Goal: Task Accomplishment & Management: Manage account settings

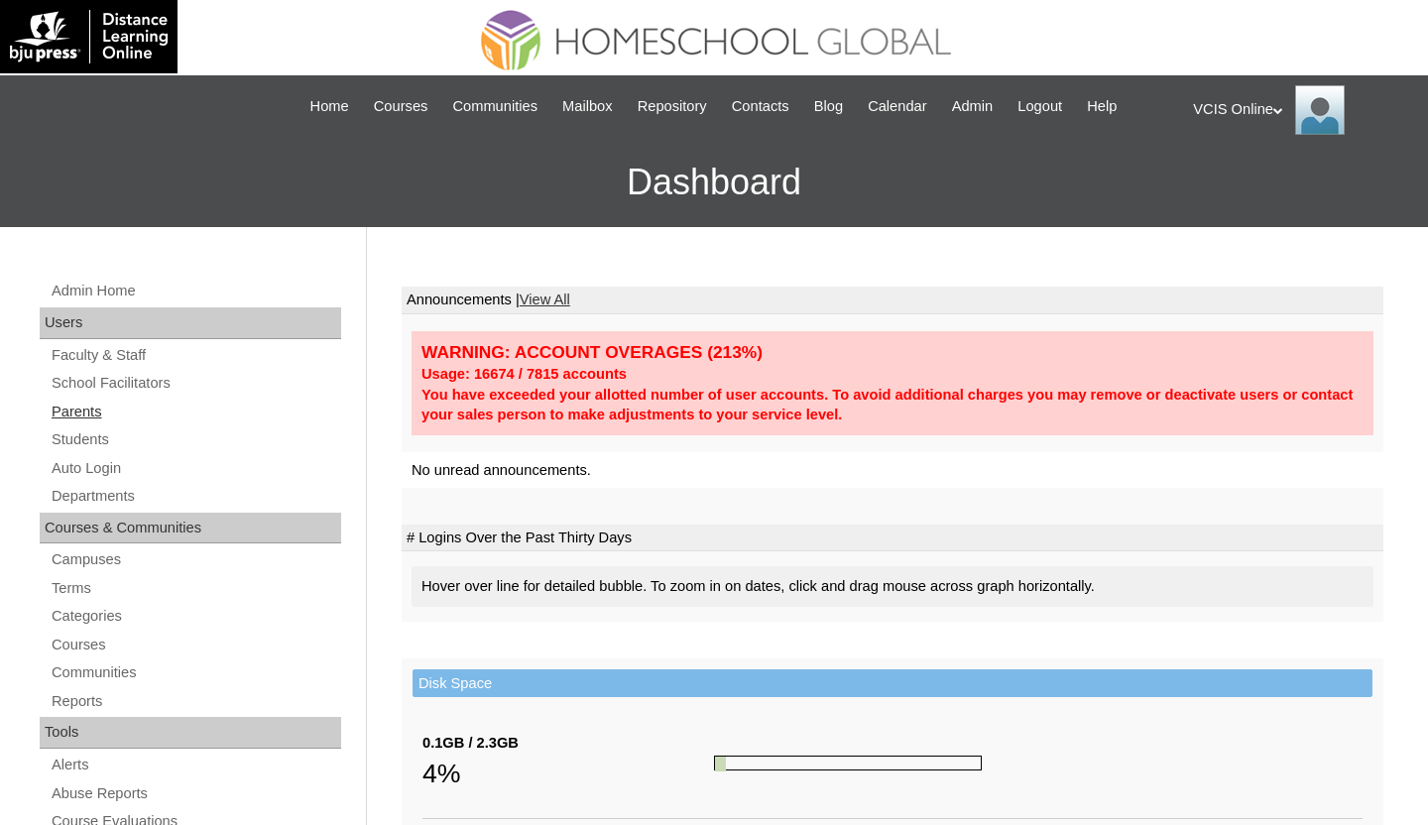
click at [83, 404] on link "Parents" at bounding box center [196, 412] width 292 height 25
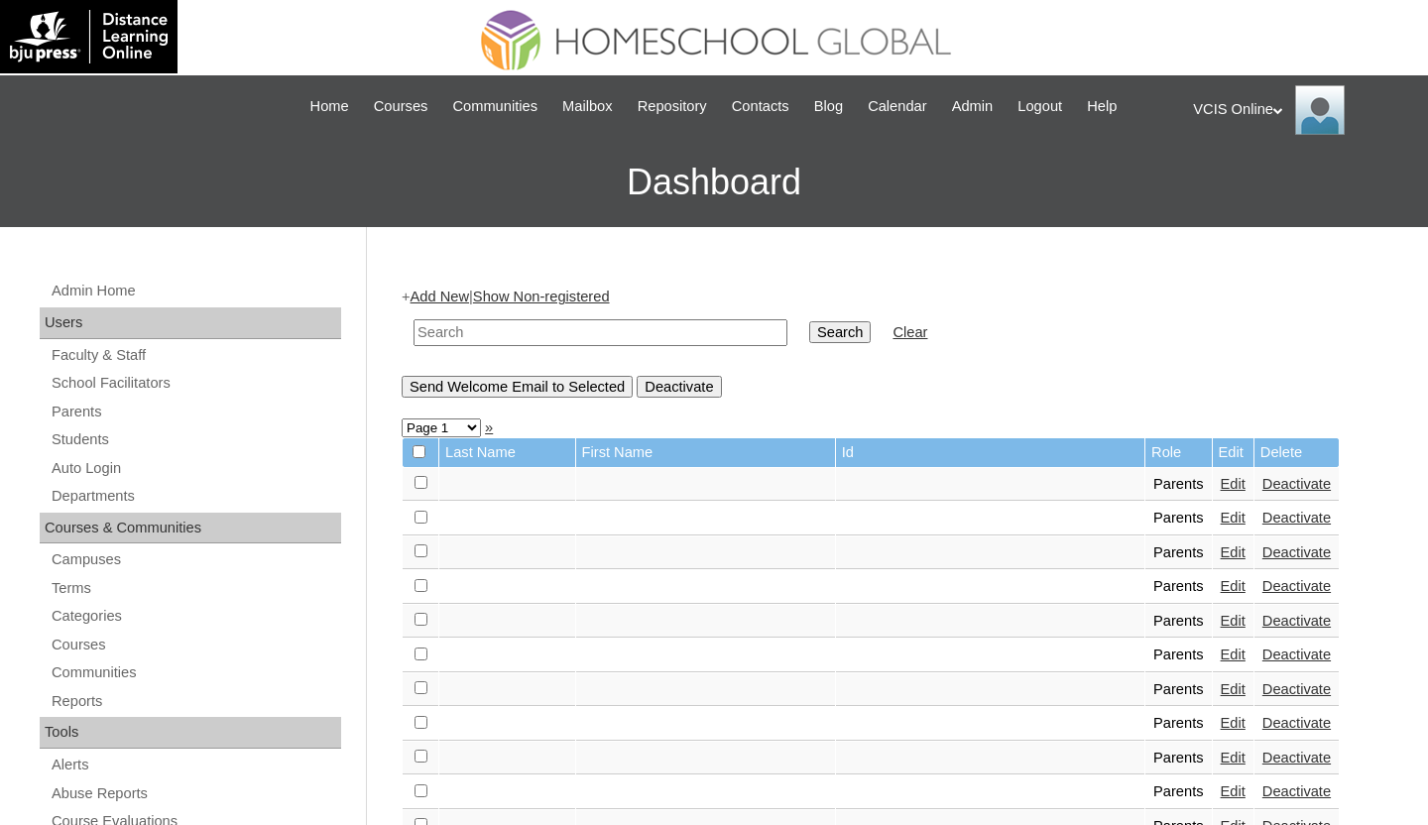
click at [527, 337] on input "text" at bounding box center [600, 332] width 374 height 27
click at [642, 333] on input "text" at bounding box center [600, 332] width 374 height 27
paste input "VCIS006-G6C-PA2025"
type input "VCIS006-G6C-PA2025"
click at [810, 327] on input "Search" at bounding box center [839, 332] width 61 height 22
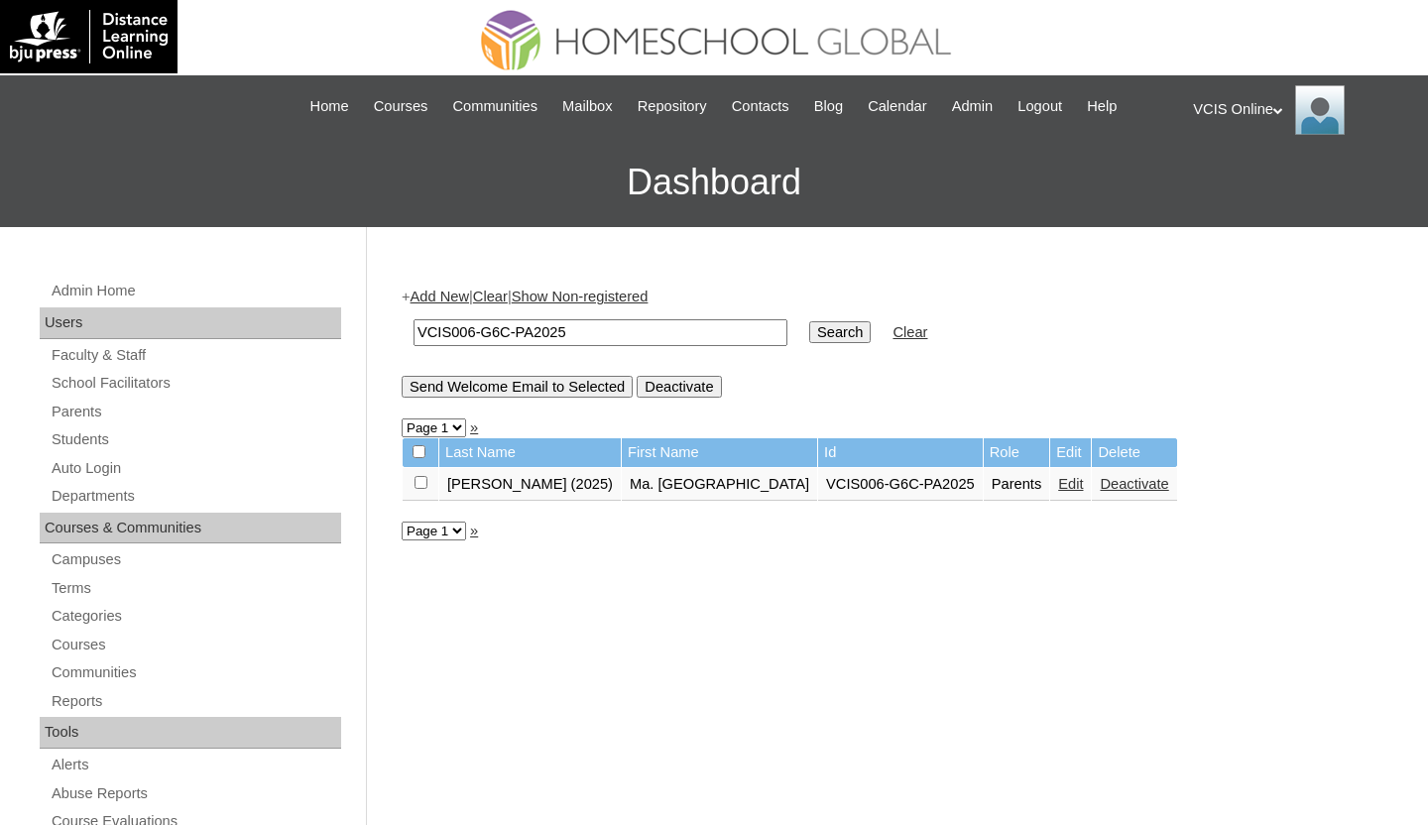
click at [1058, 485] on link "Edit" at bounding box center [1070, 484] width 25 height 16
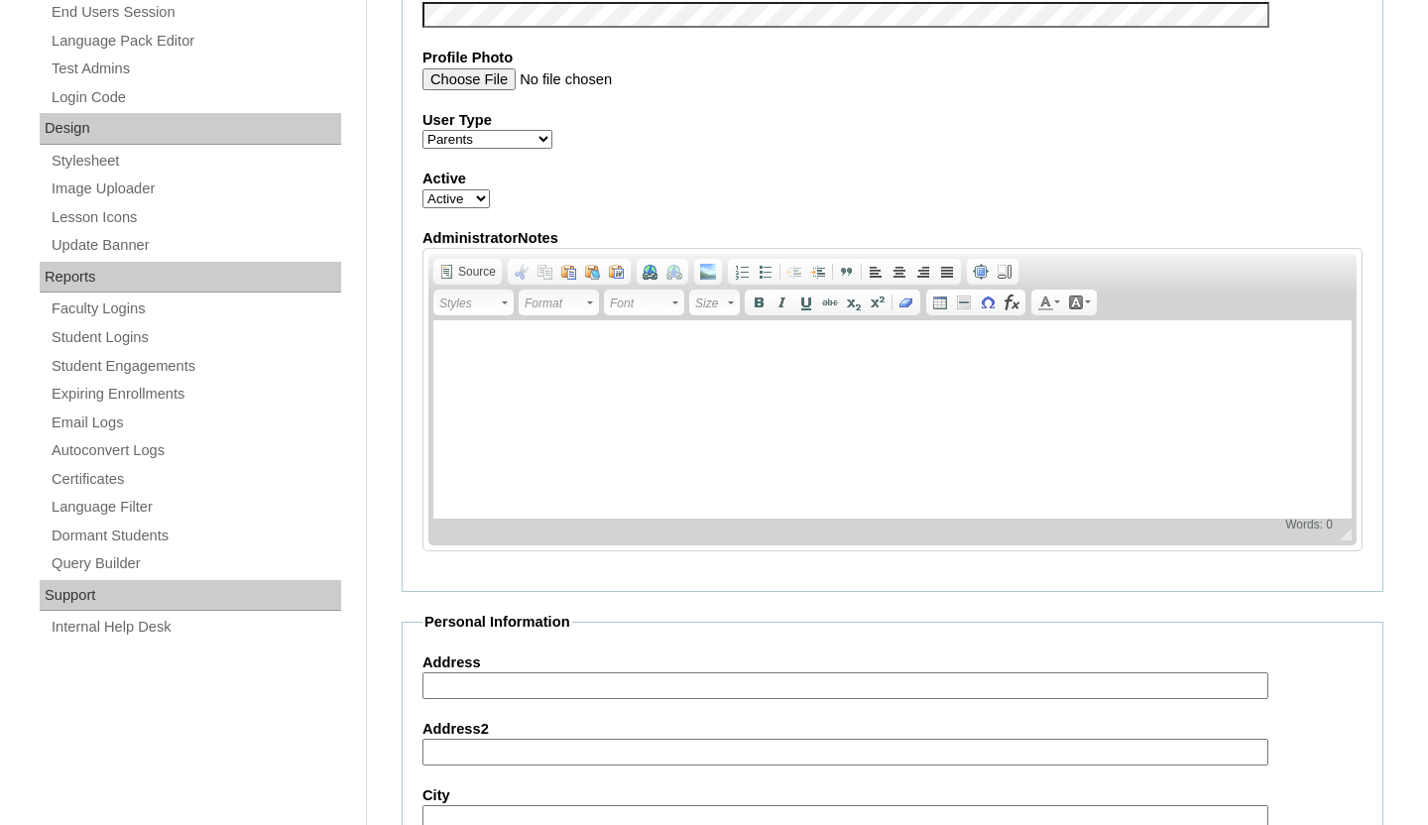
scroll to position [696, 0]
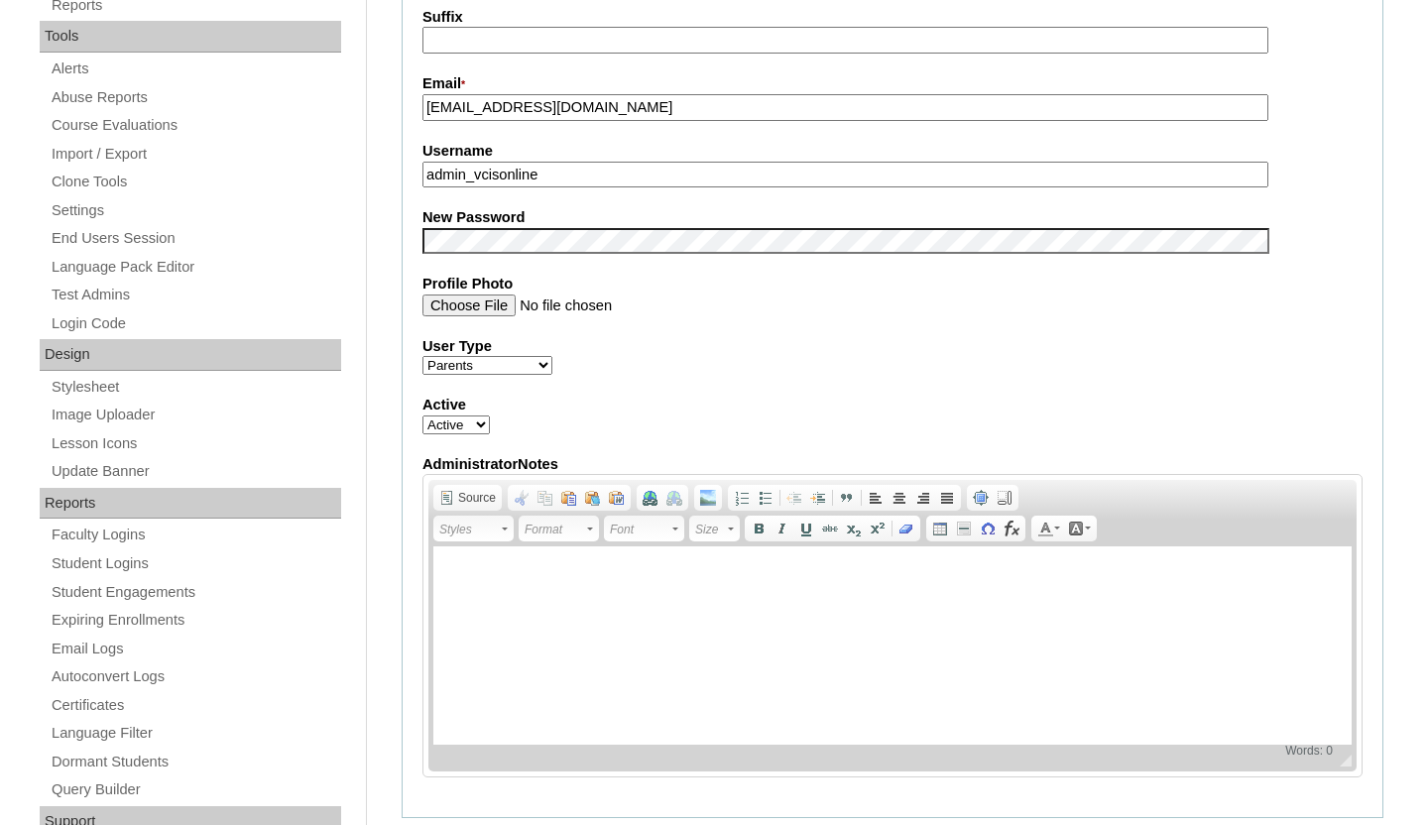
paste input "Clarita.Panela2025"
paste input "xwTymb"
type input "Clarita.Panela2025"
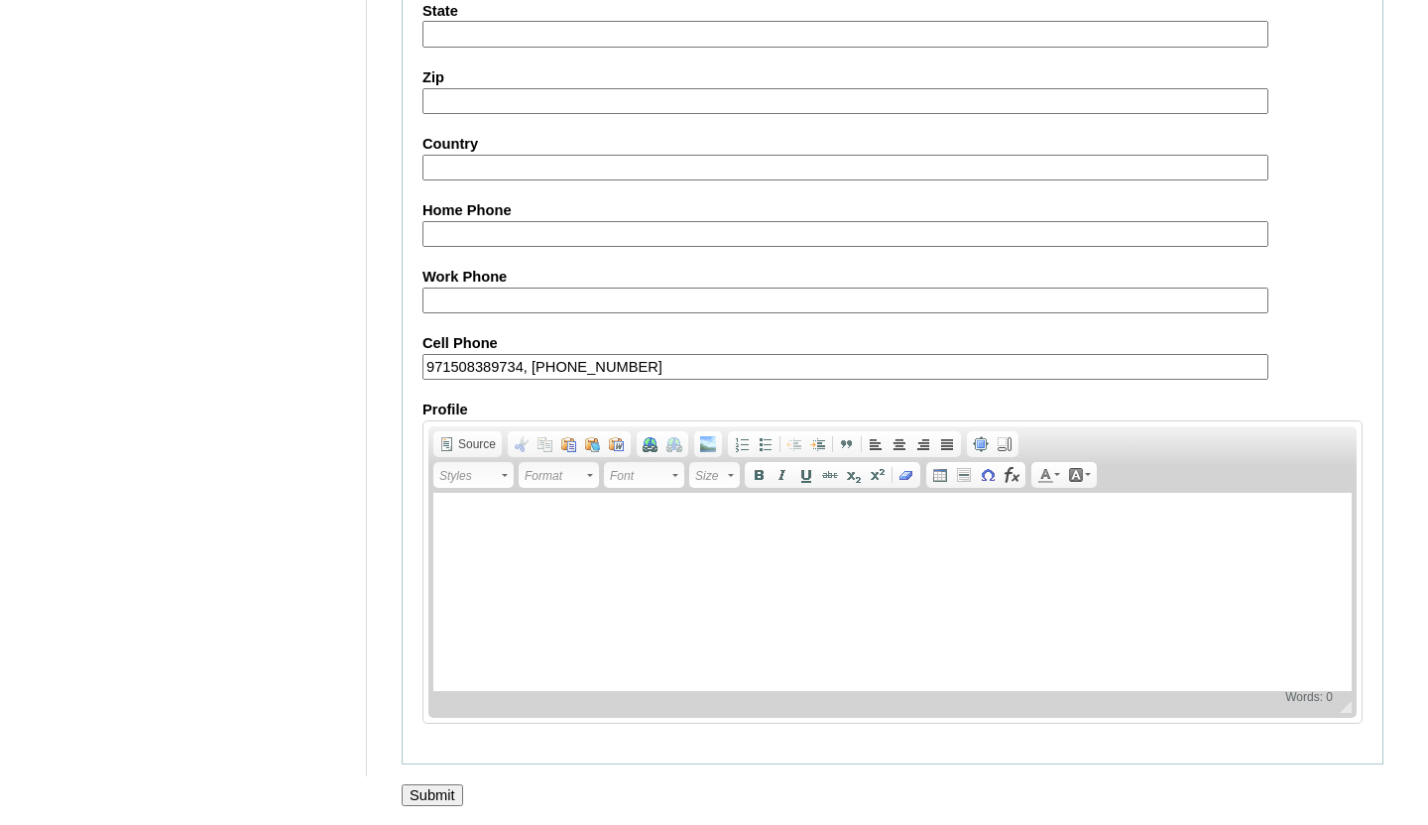
click at [409, 794] on input "Submit" at bounding box center [432, 795] width 61 height 22
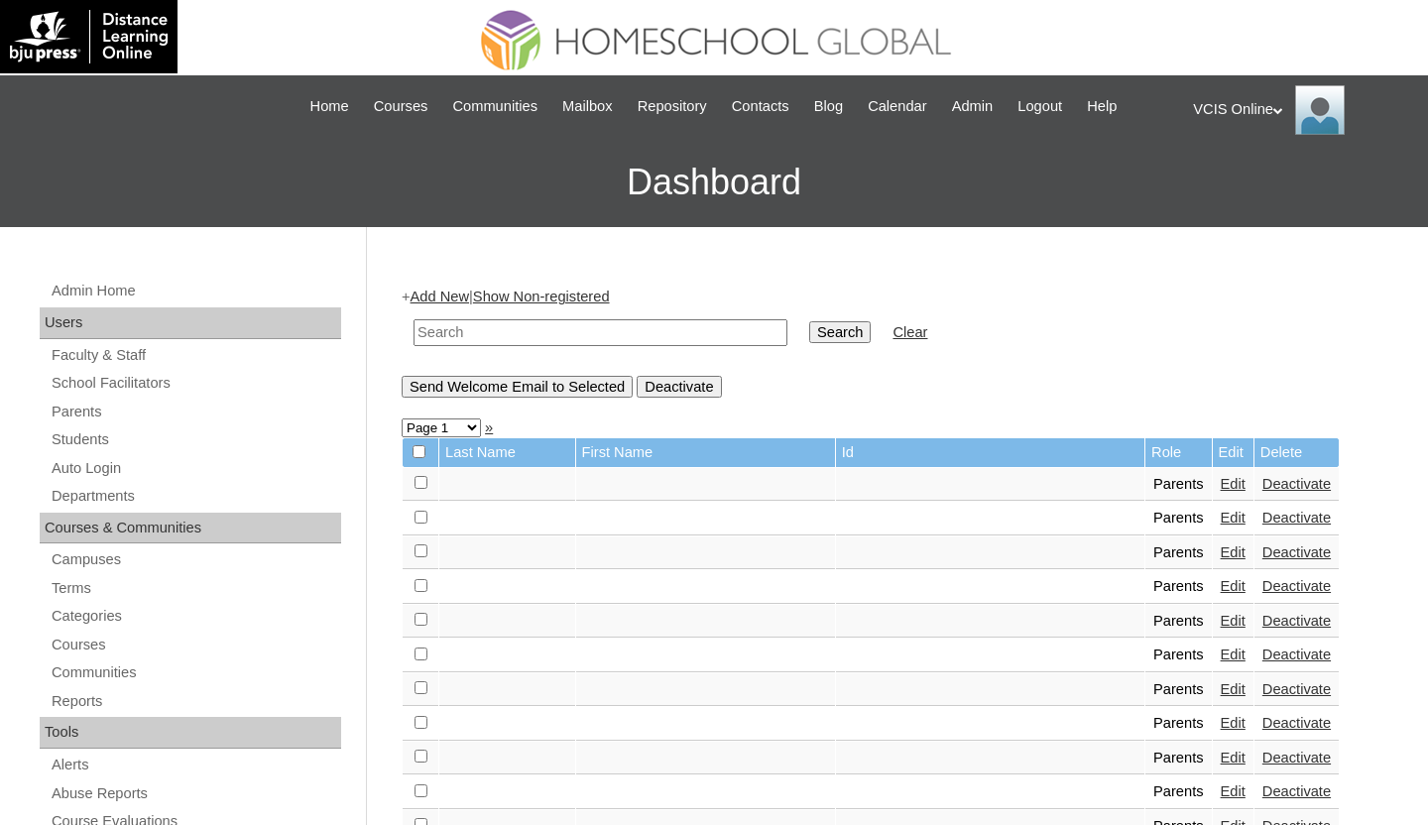
click at [1276, 117] on div "VCIS Online My Profile My Settings Logout" at bounding box center [1300, 110] width 215 height 50
click at [1256, 194] on li "Logout" at bounding box center [1252, 187] width 95 height 25
drag, startPoint x: 1251, startPoint y: 103, endPoint x: 1241, endPoint y: 113, distance: 14.0
click at [1251, 103] on div "VCIS Online My Profile My Settings Logout" at bounding box center [1300, 110] width 215 height 50
click at [1243, 187] on span "Logout" at bounding box center [1229, 185] width 40 height 15
